Goal: Task Accomplishment & Management: Manage account settings

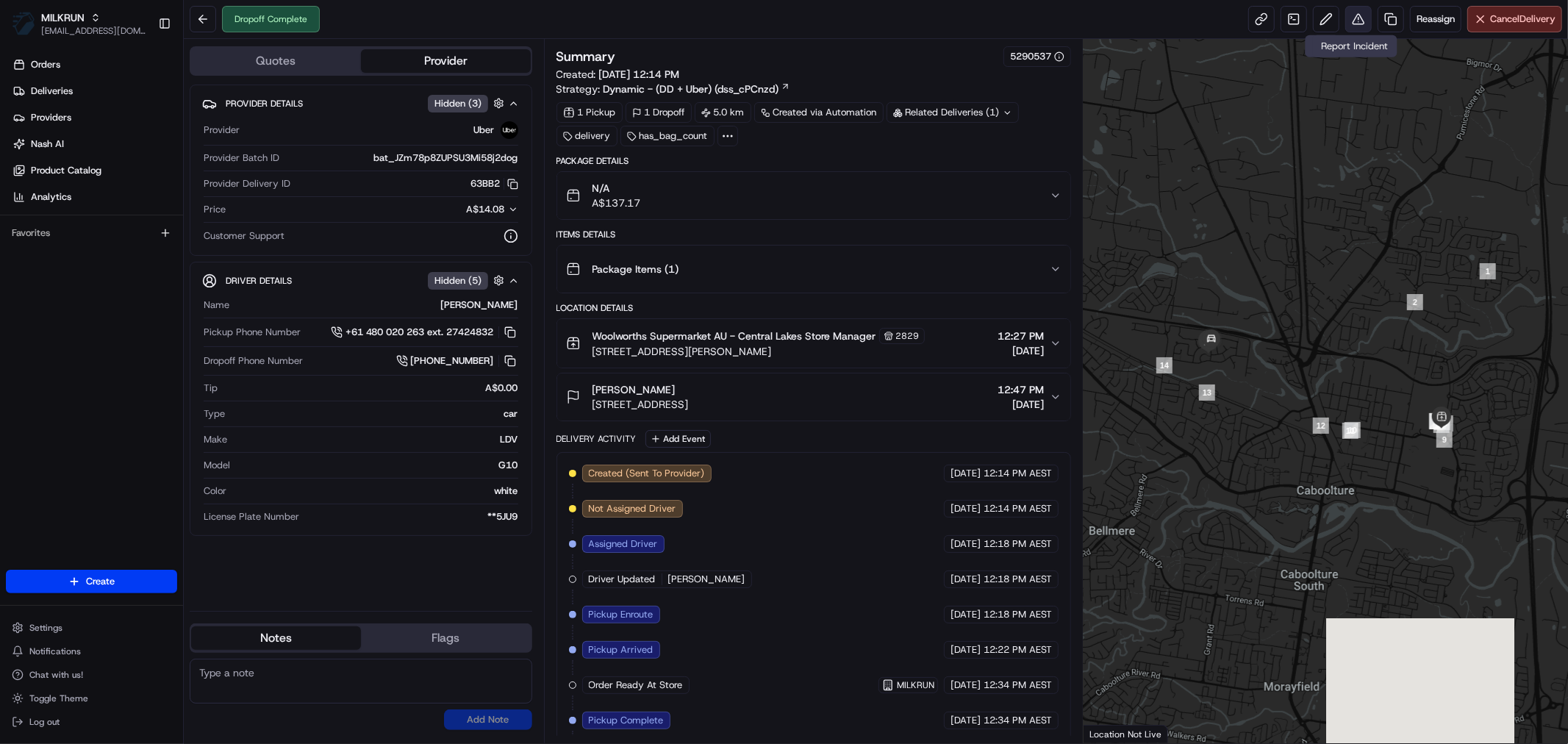
click at [1354, 16] on button at bounding box center [1358, 19] width 27 height 27
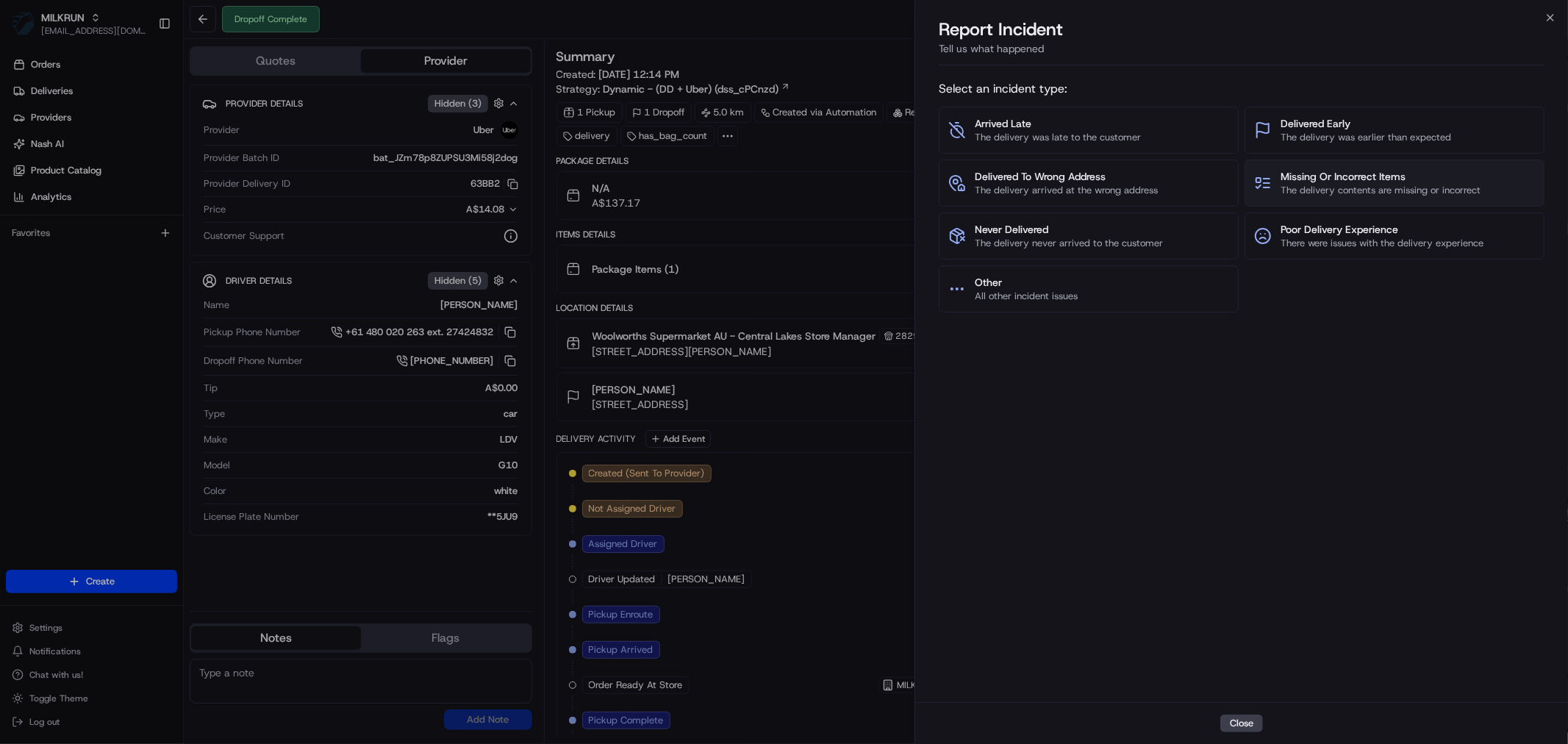
click at [1315, 179] on span "Missing Or Incorrect Items" at bounding box center [1380, 176] width 200 height 15
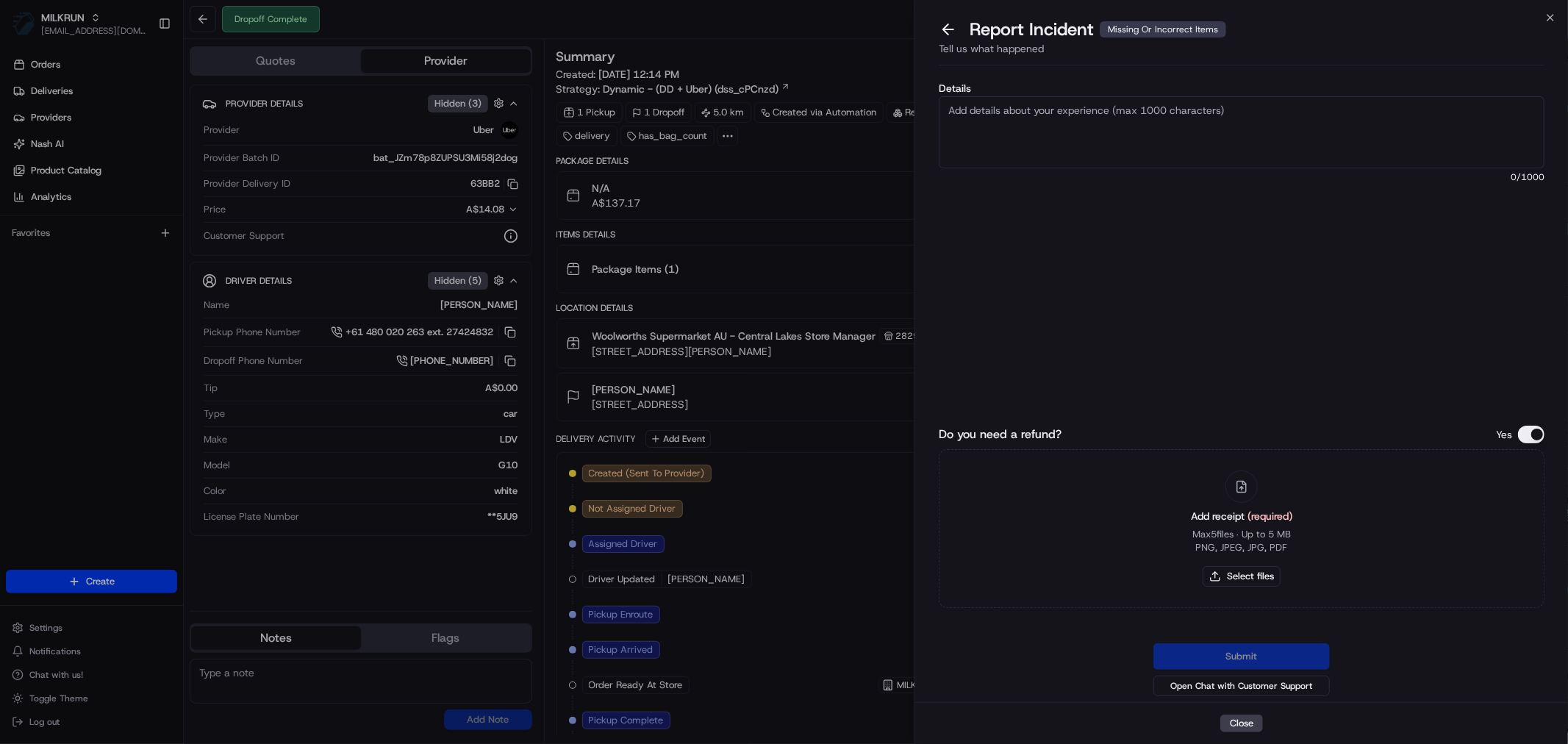
click at [1127, 130] on textarea "Details" at bounding box center [1241, 132] width 606 height 72
type textarea "Missing 2 of the lamb shanks from the order $26.00"
click at [1220, 579] on button "Select files" at bounding box center [1241, 576] width 78 height 20
type input "C:\fakepath\Margo.pdf"
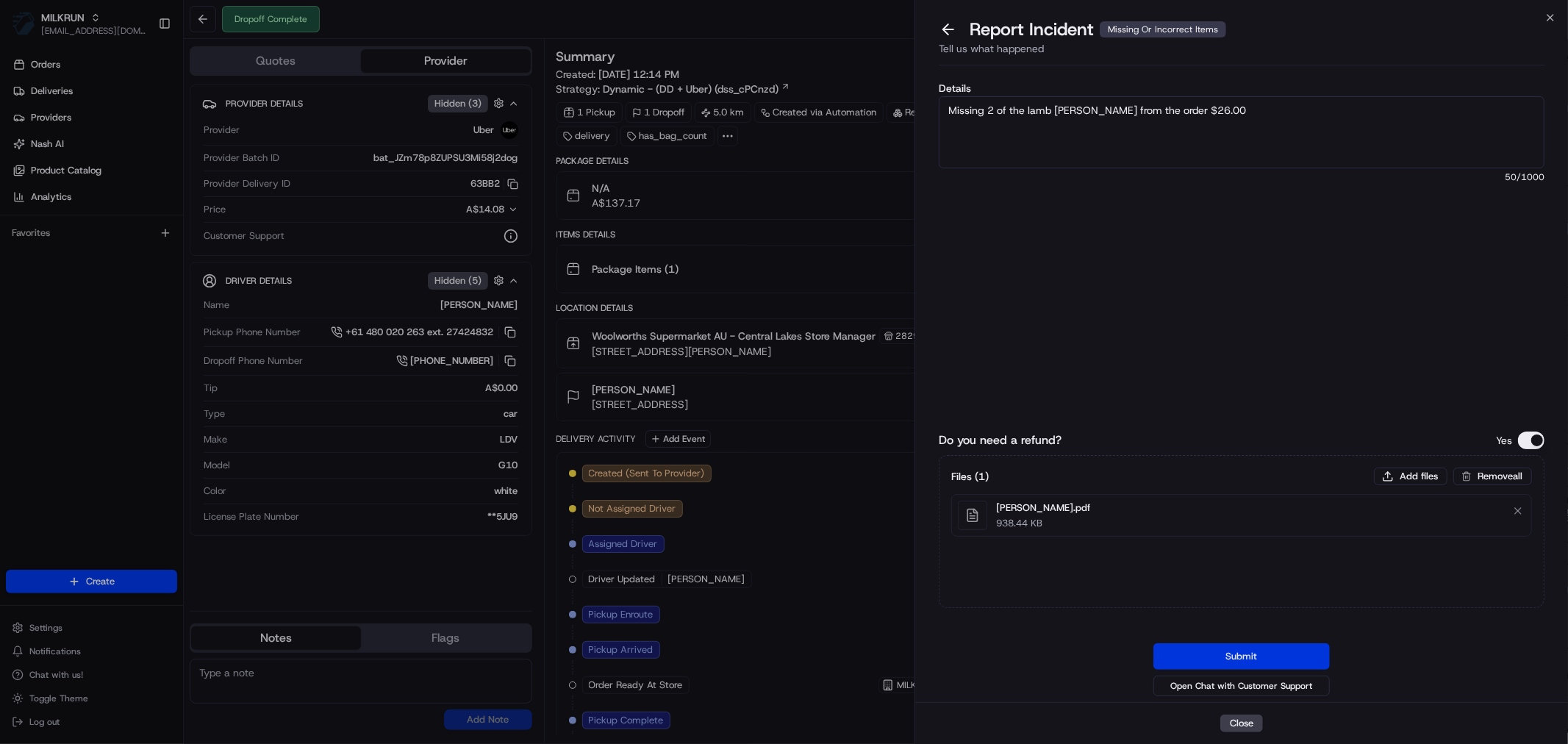
click at [1240, 646] on button "Submit" at bounding box center [1241, 657] width 176 height 27
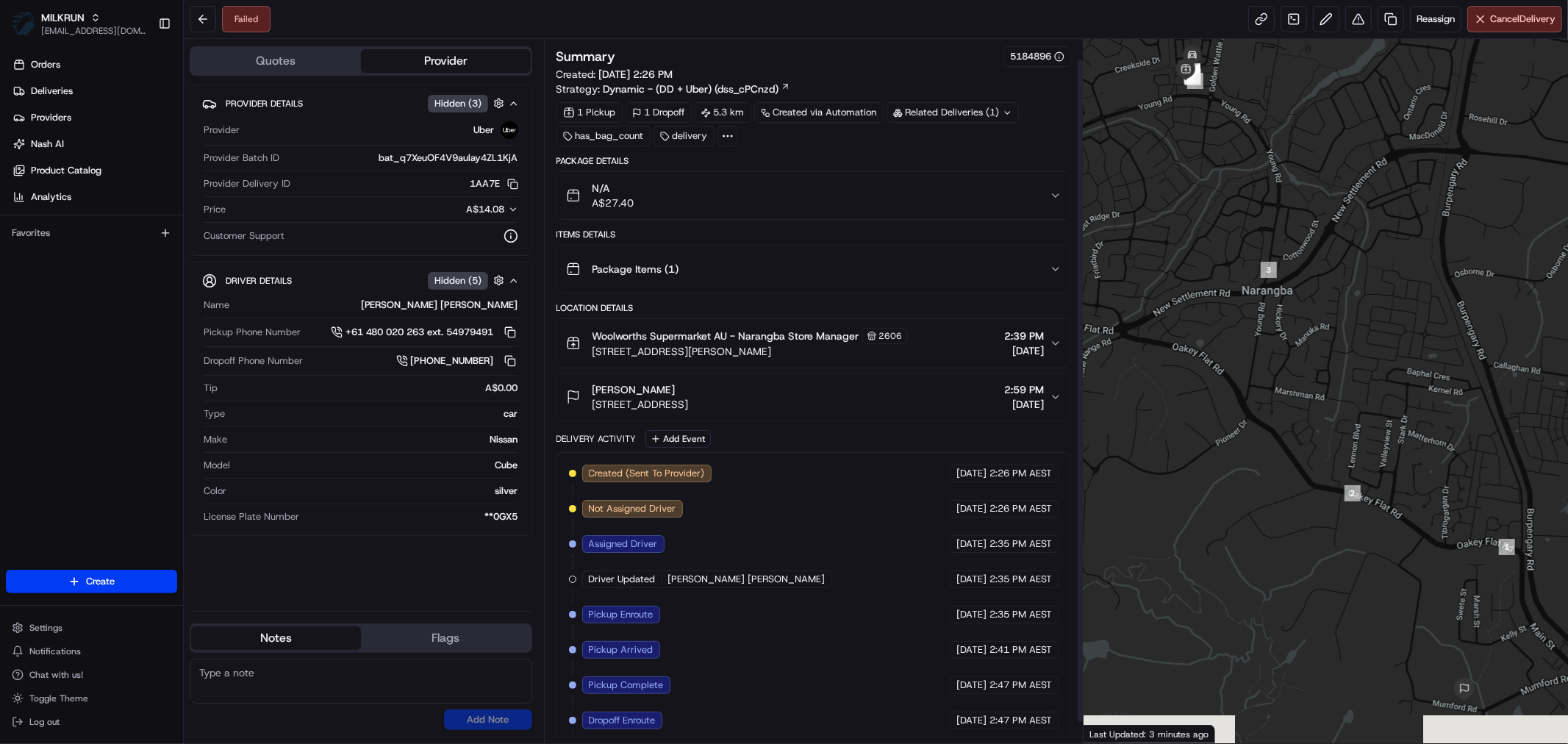
scroll to position [44, 0]
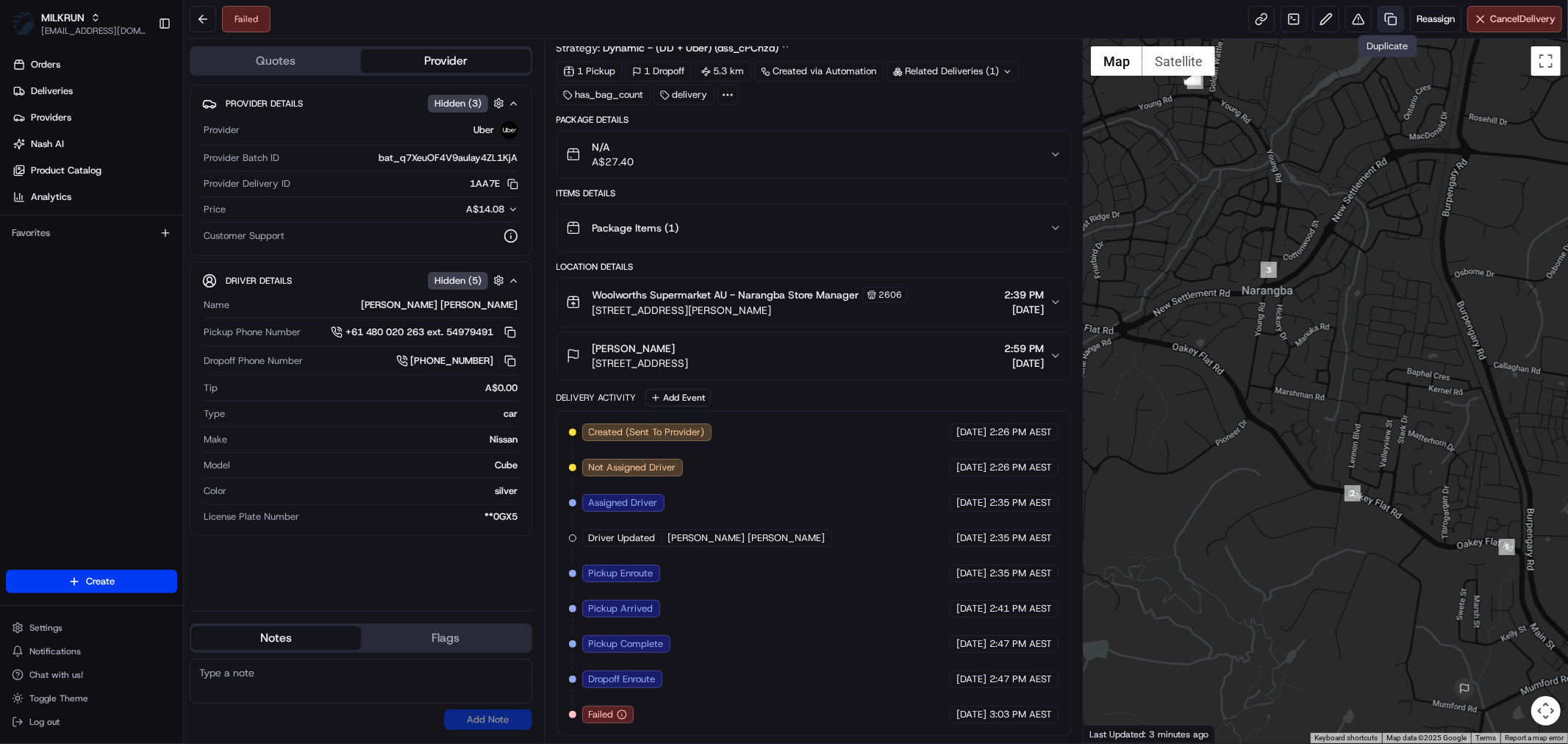
click at [1387, 18] on link at bounding box center [1390, 19] width 27 height 27
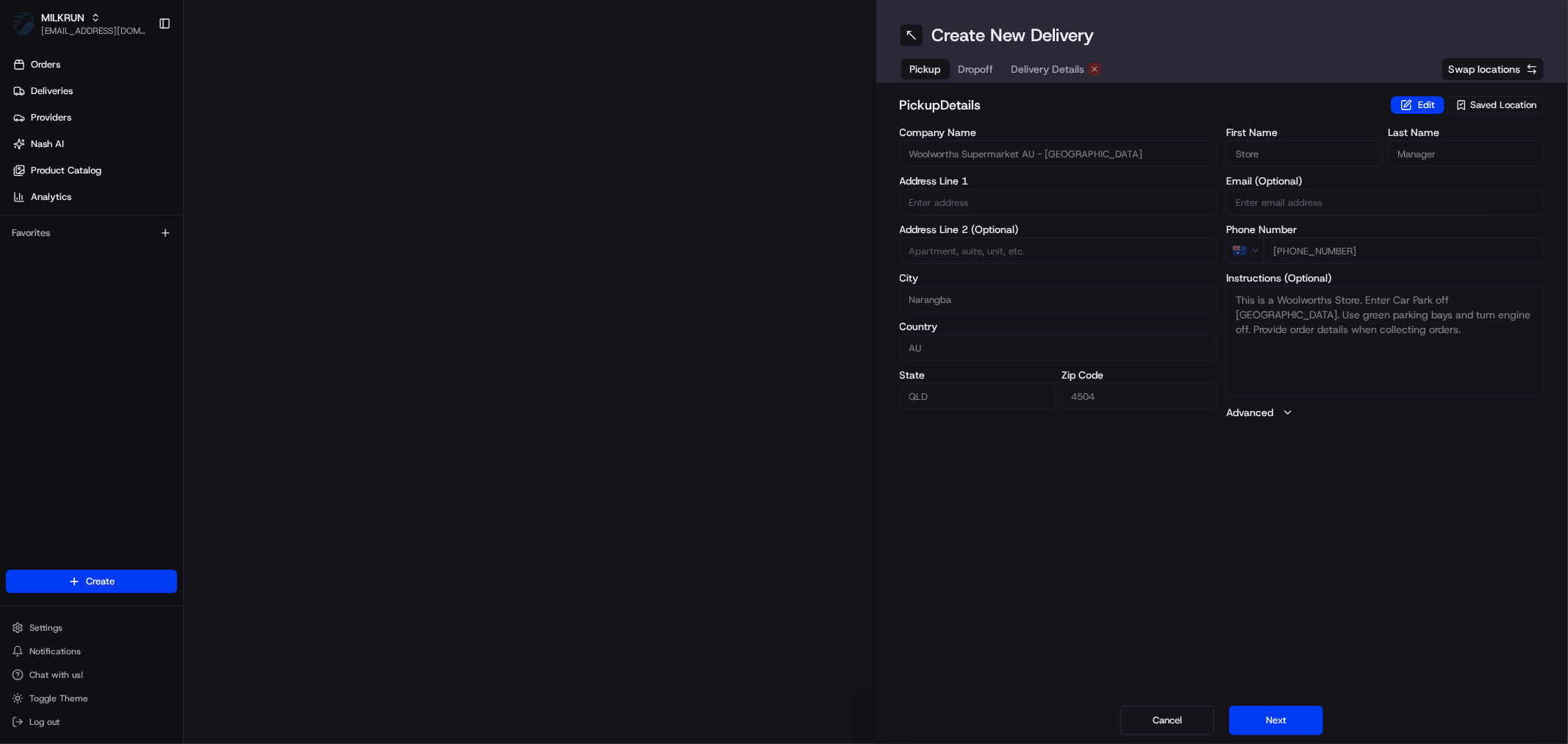
type input "[STREET_ADDRESS]"
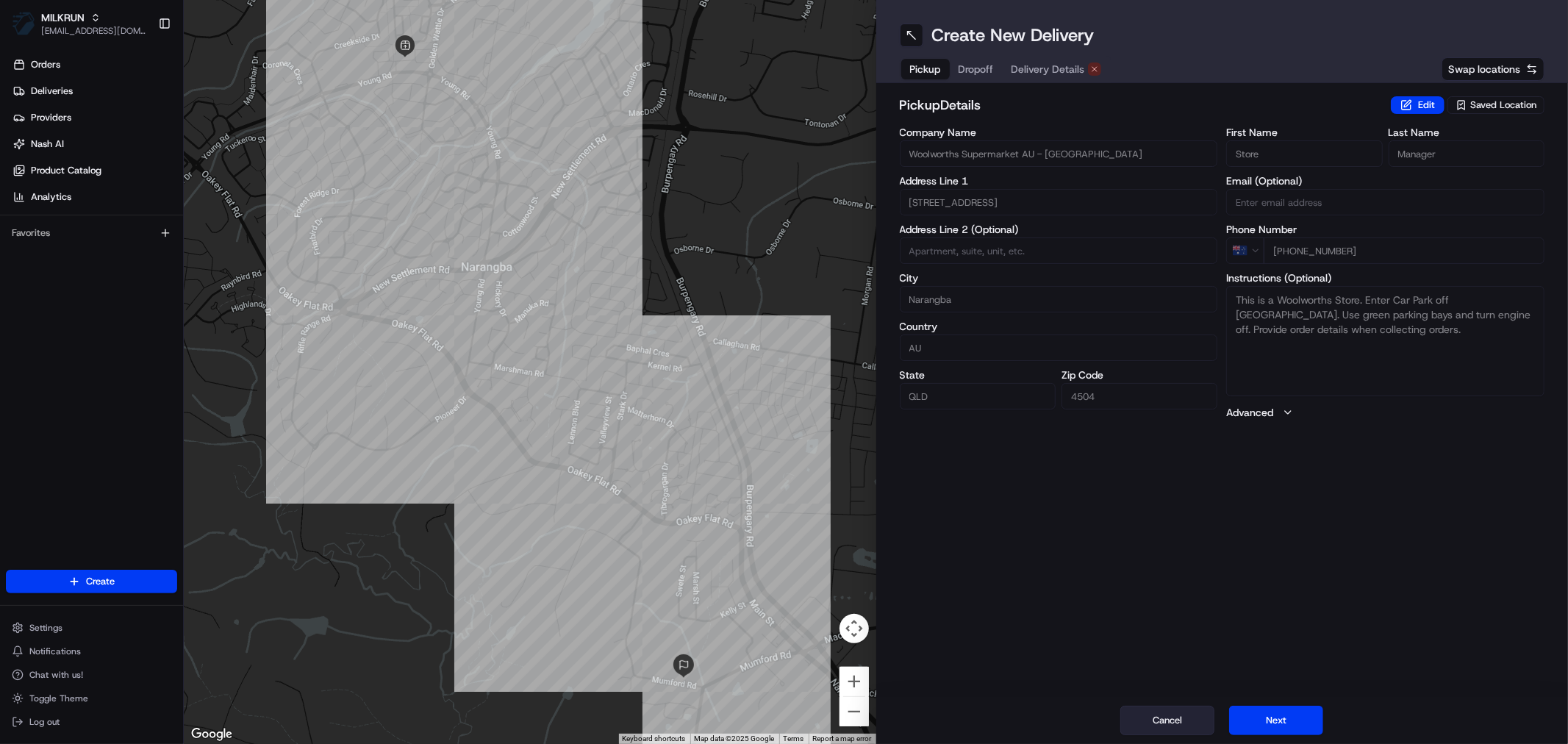
click at [1184, 714] on button "Cancel" at bounding box center [1166, 721] width 94 height 30
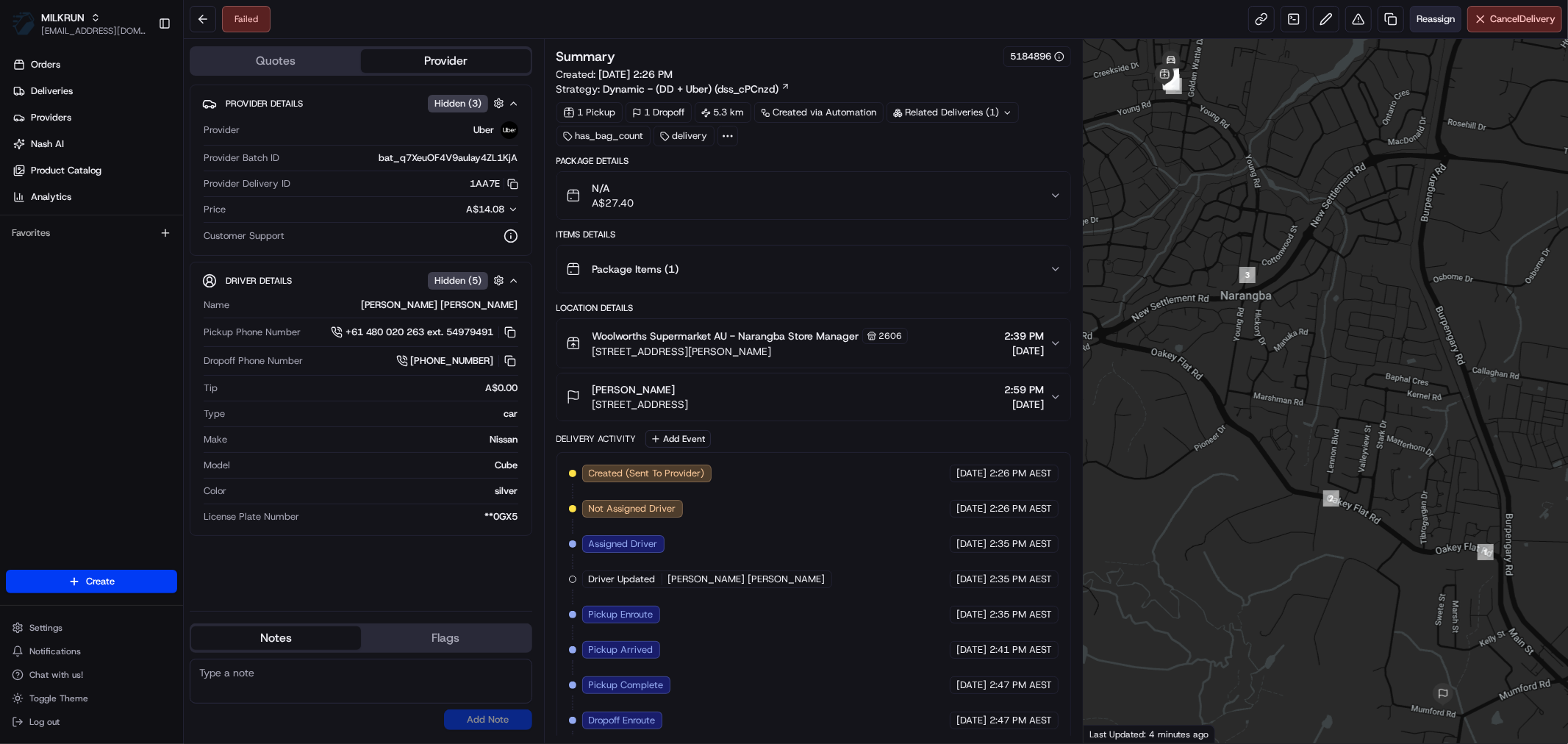
click at [1435, 24] on span "Reassign" at bounding box center [1435, 19] width 38 height 13
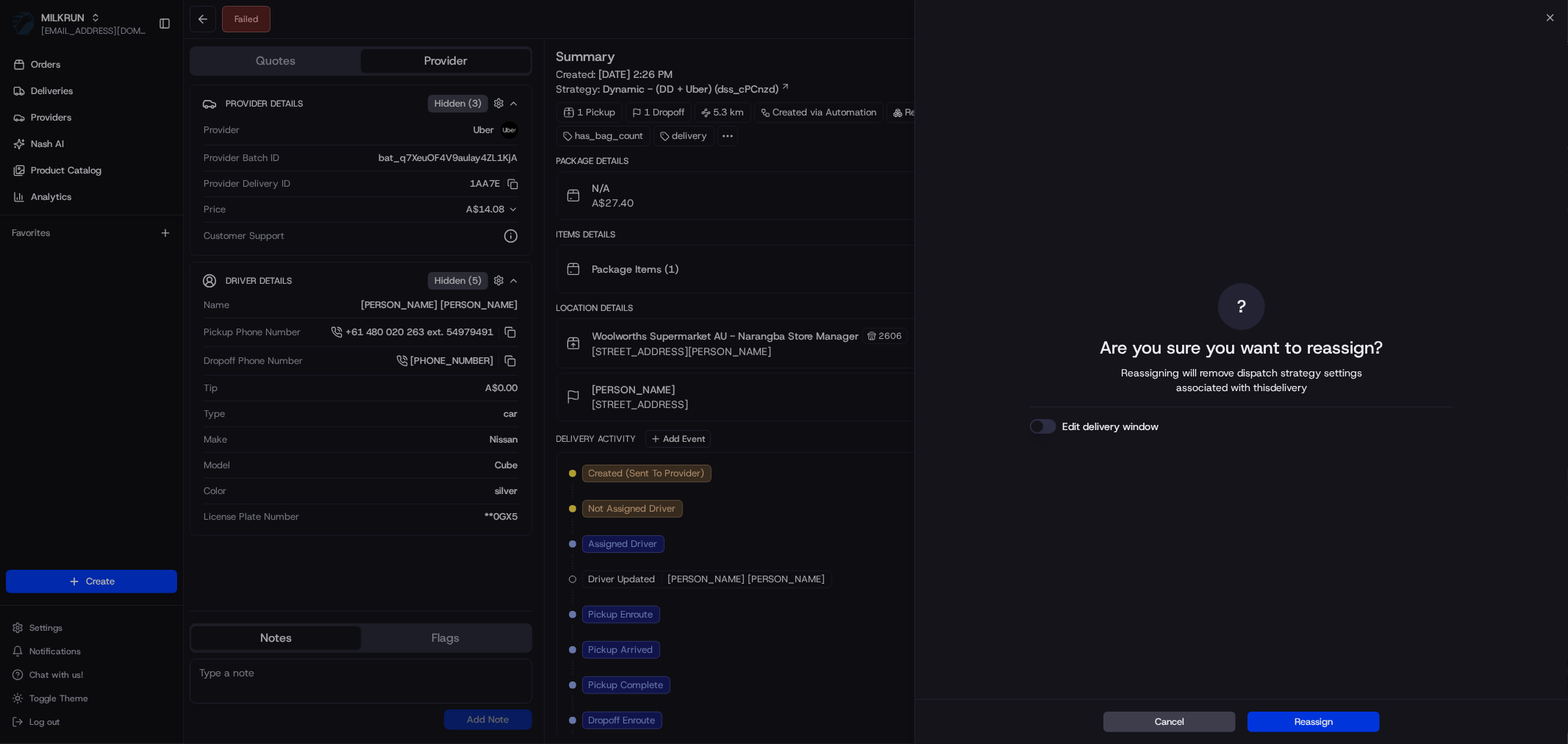
click at [1297, 719] on button "Reassign" at bounding box center [1314, 721] width 133 height 20
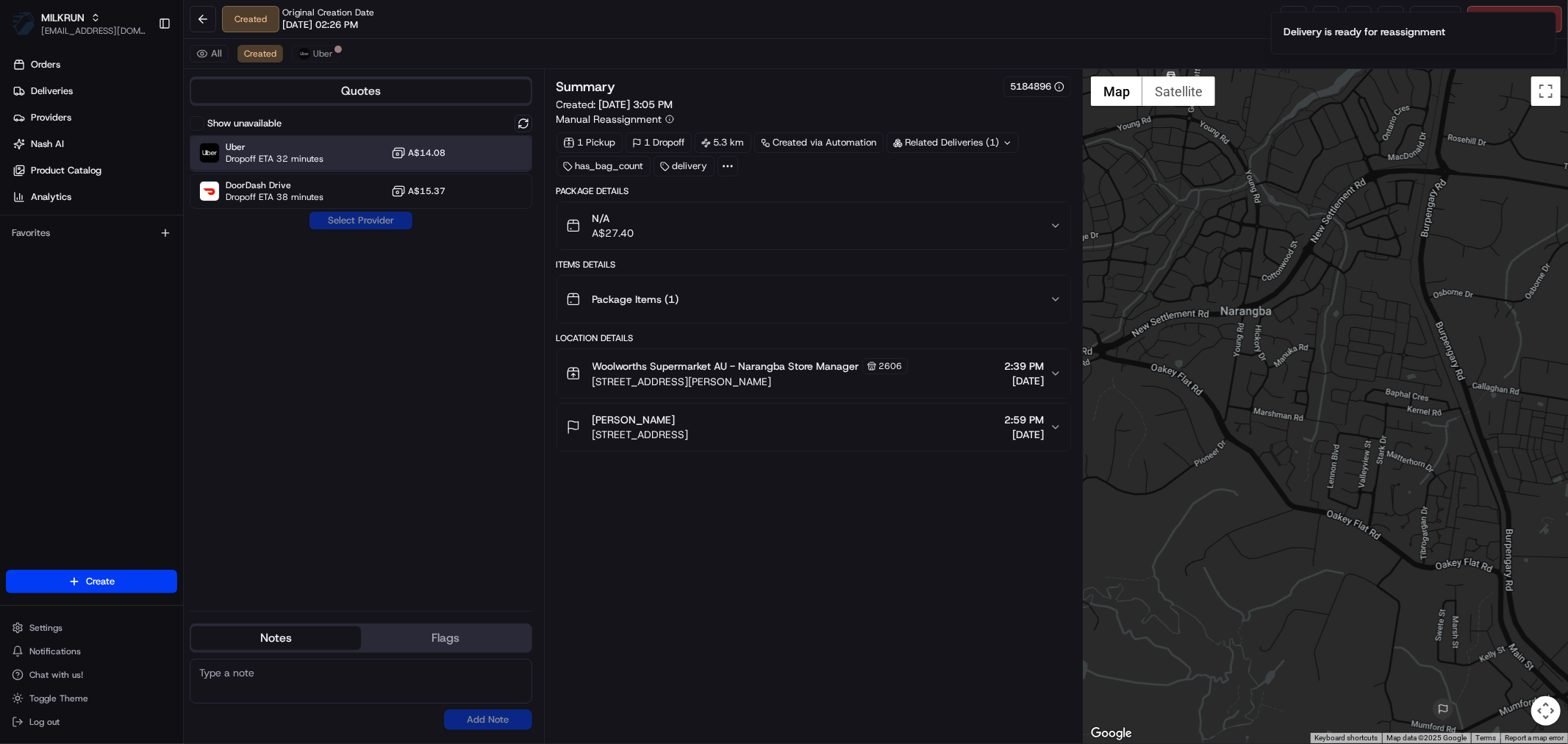
click at [325, 156] on div "Uber Dropoff ETA 32 minutes A$14.08" at bounding box center [360, 152] width 342 height 35
click at [352, 215] on button "Assign Provider" at bounding box center [361, 220] width 104 height 18
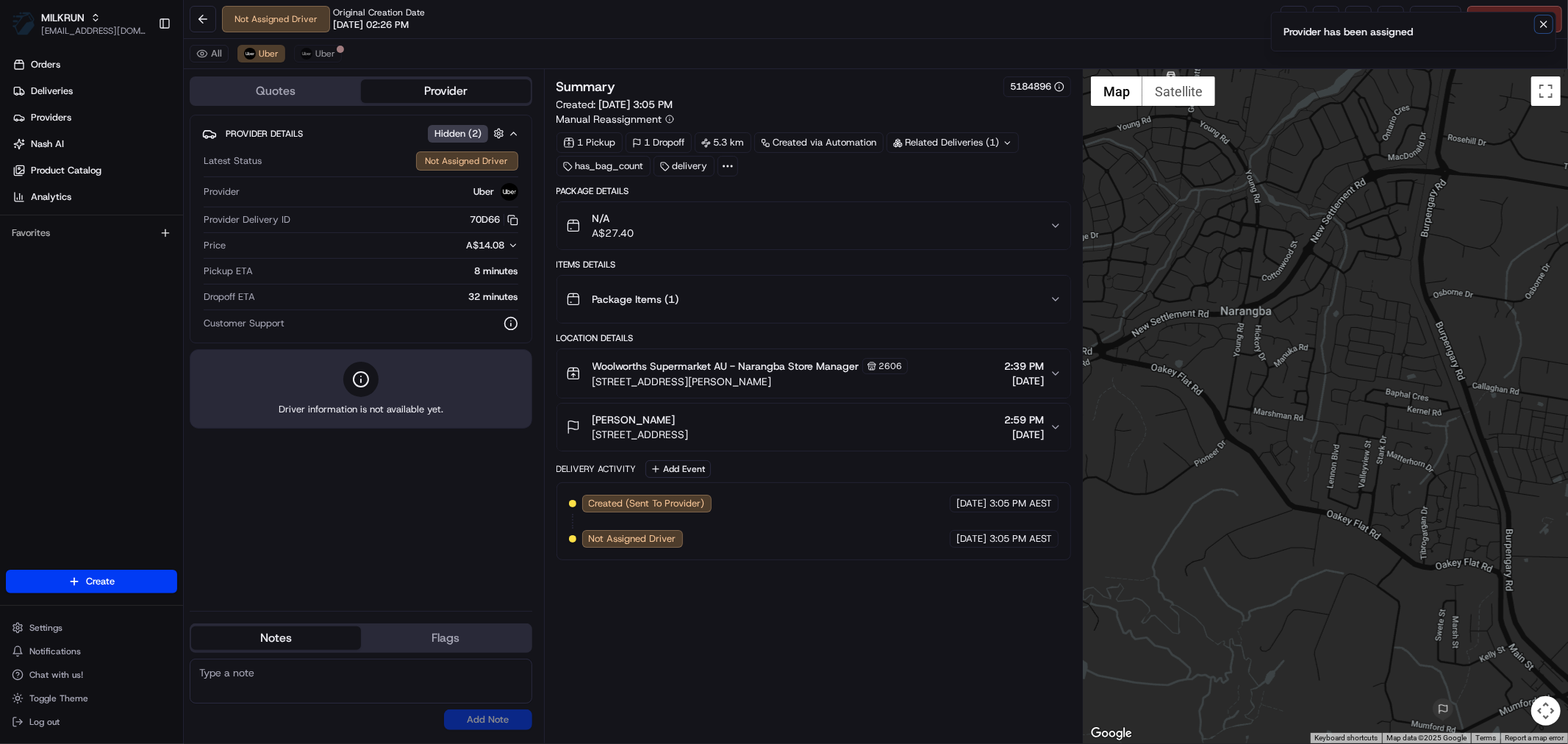
click at [1549, 20] on icon "Notifications (F8)" at bounding box center [1543, 24] width 12 height 12
click at [1292, 16] on link at bounding box center [1294, 19] width 27 height 27
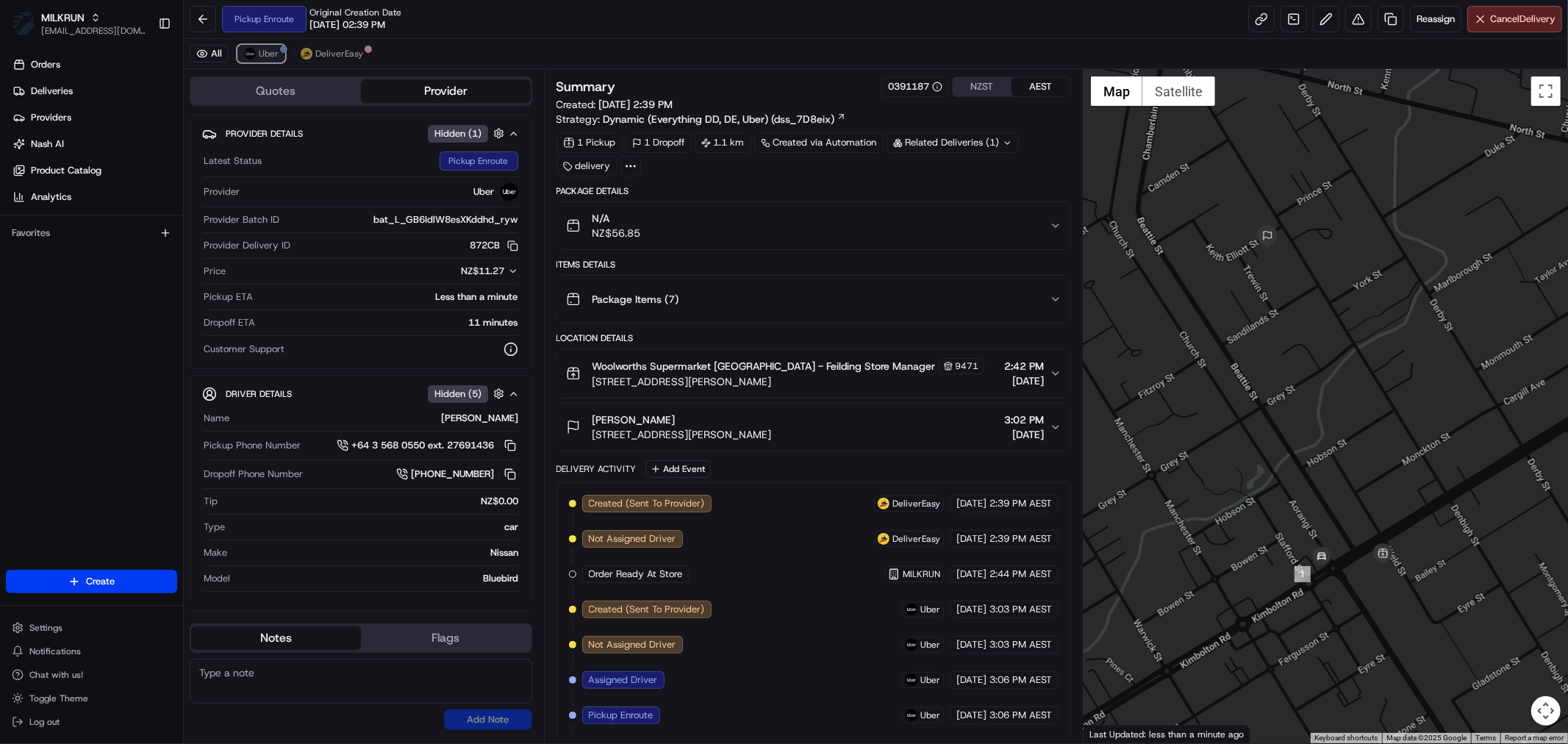
click at [274, 48] on span "Uber" at bounding box center [268, 53] width 19 height 12
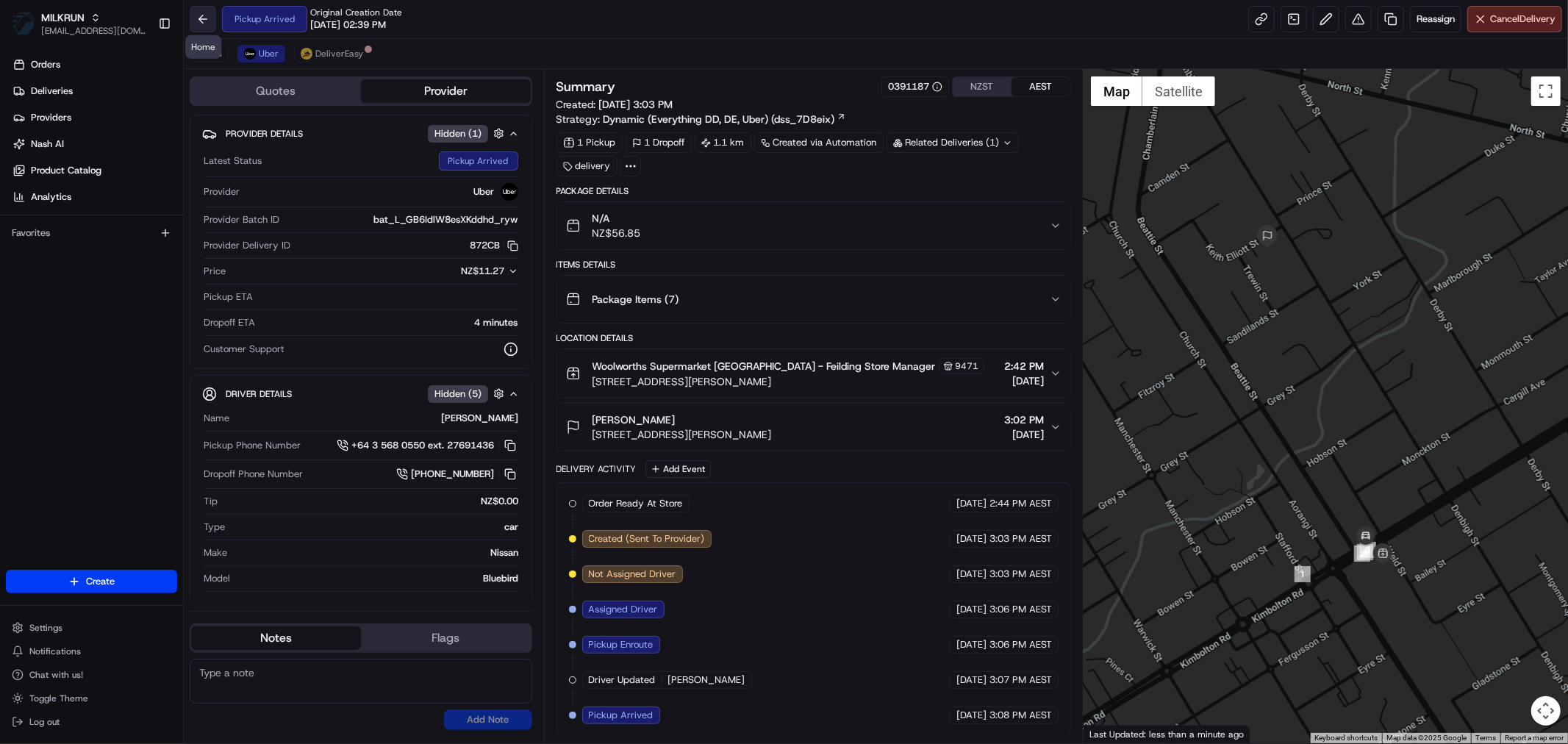
click at [206, 23] on button at bounding box center [203, 19] width 27 height 27
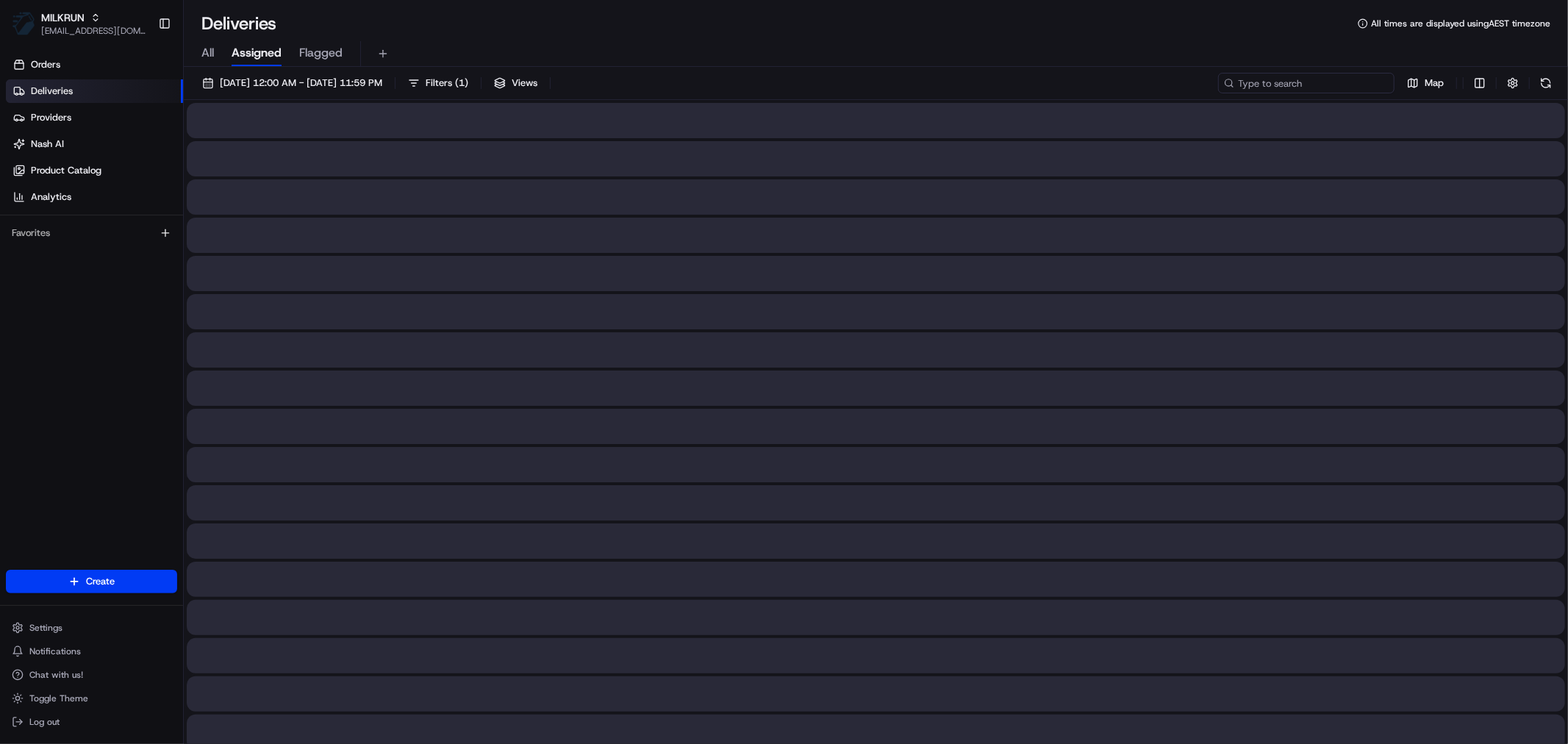
click at [1322, 87] on input at bounding box center [1306, 83] width 176 height 20
type input "park sydney"
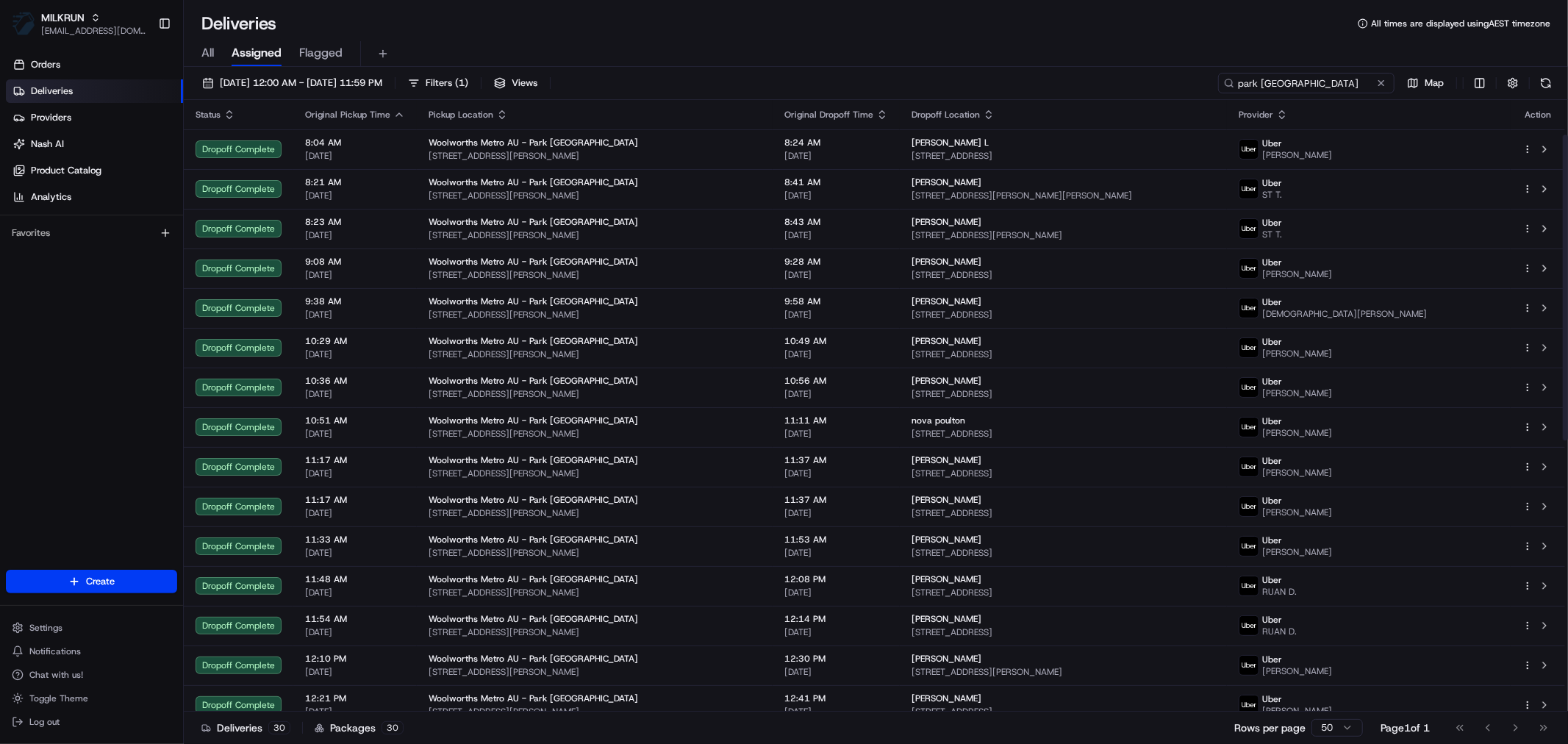
scroll to position [611, 0]
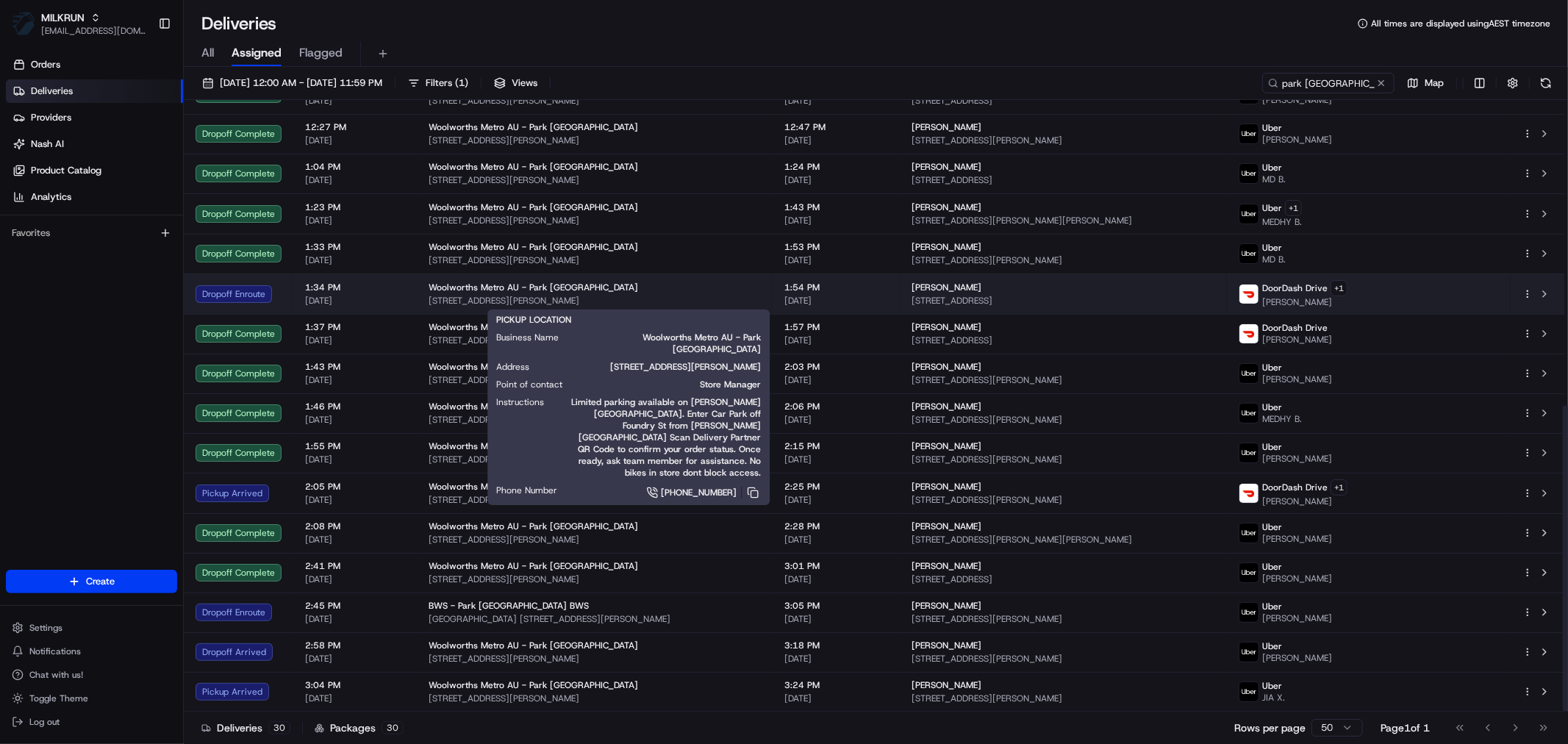
click at [703, 285] on div "Woolworths Metro AU - Park Sydney Metro" at bounding box center [595, 287] width 332 height 12
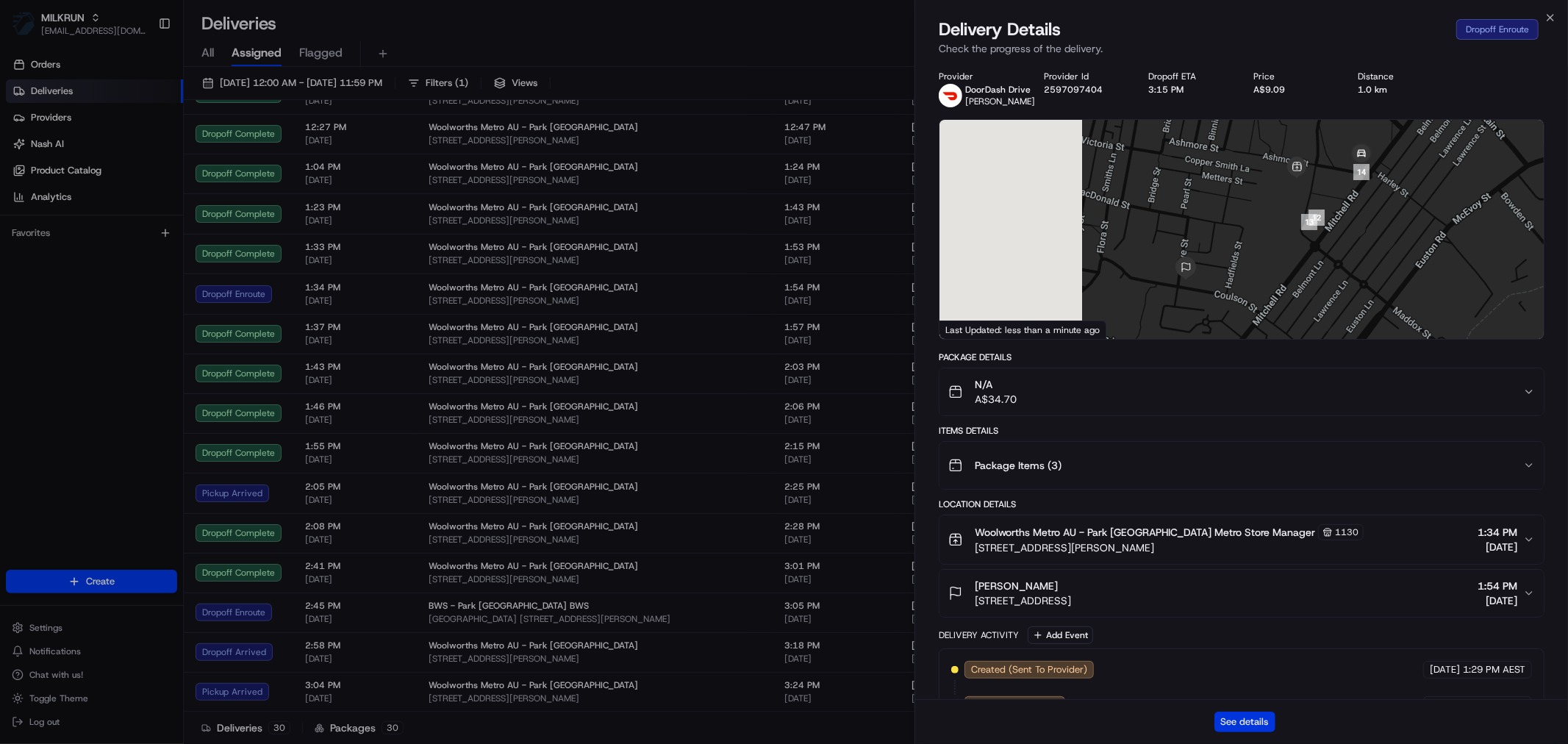
click at [1248, 717] on button "See details" at bounding box center [1244, 721] width 61 height 20
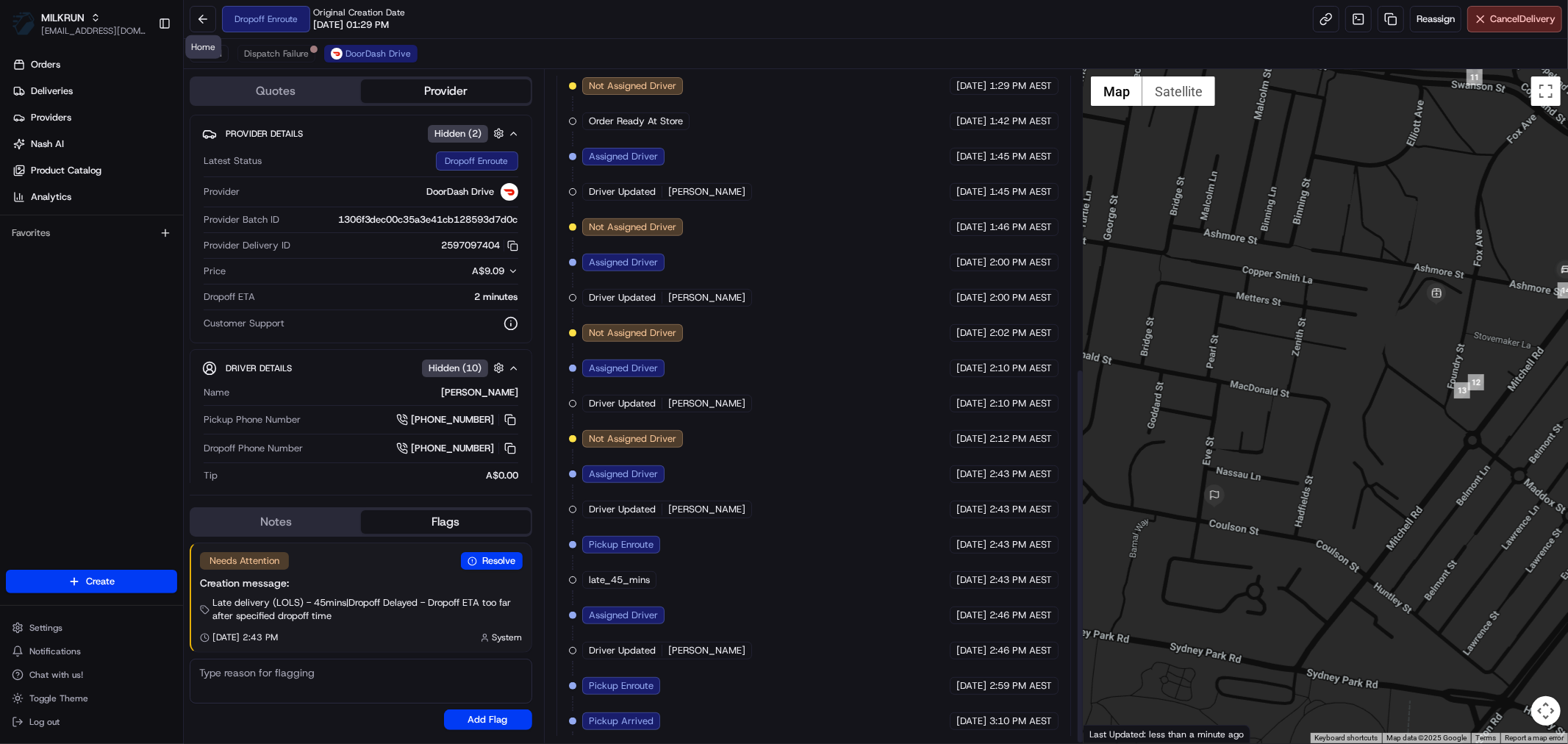
scroll to position [533, 0]
